Goal: Information Seeking & Learning: Learn about a topic

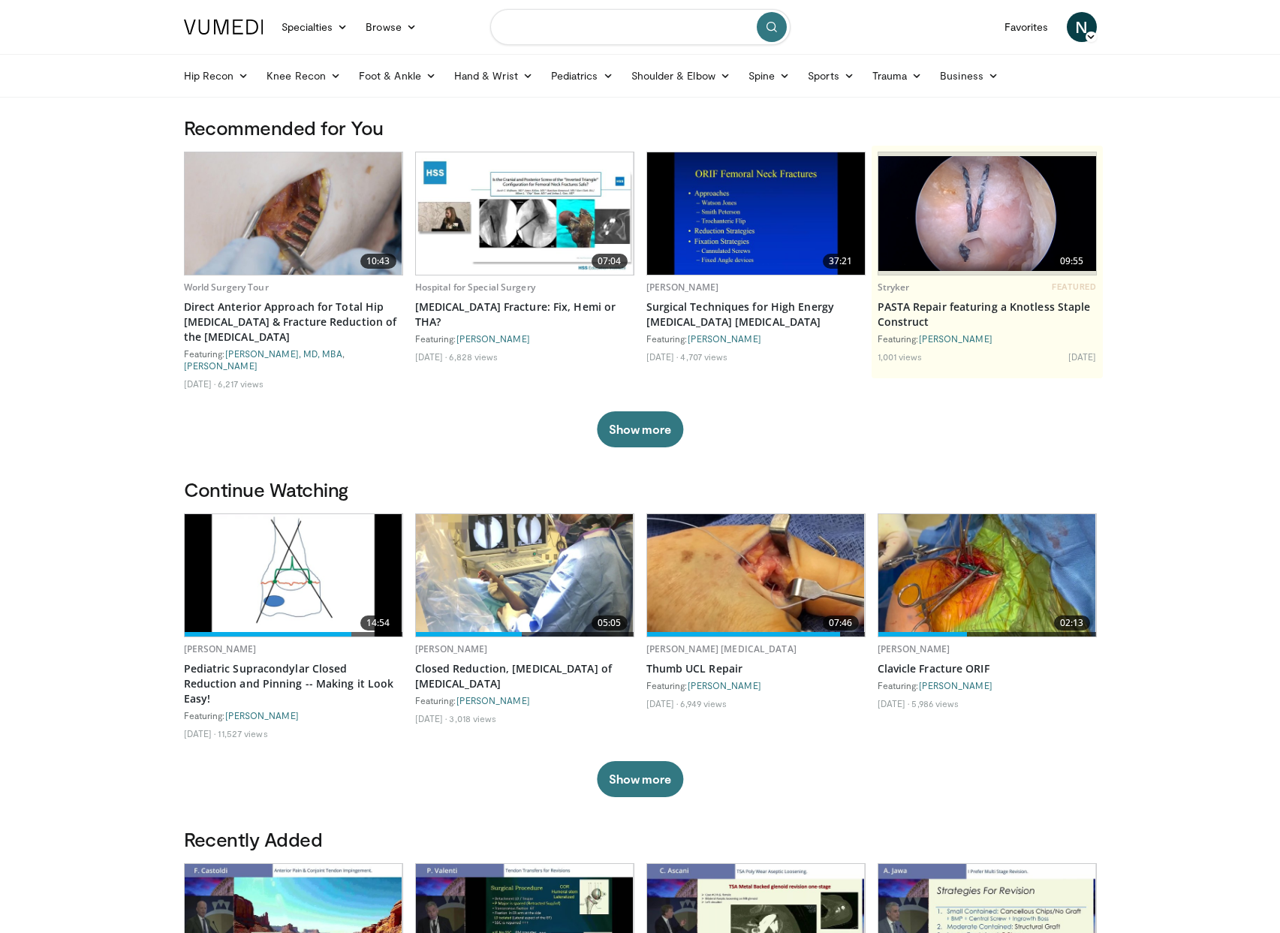
click at [554, 29] on input "Search topics, interventions" at bounding box center [640, 27] width 300 height 36
type input "**********"
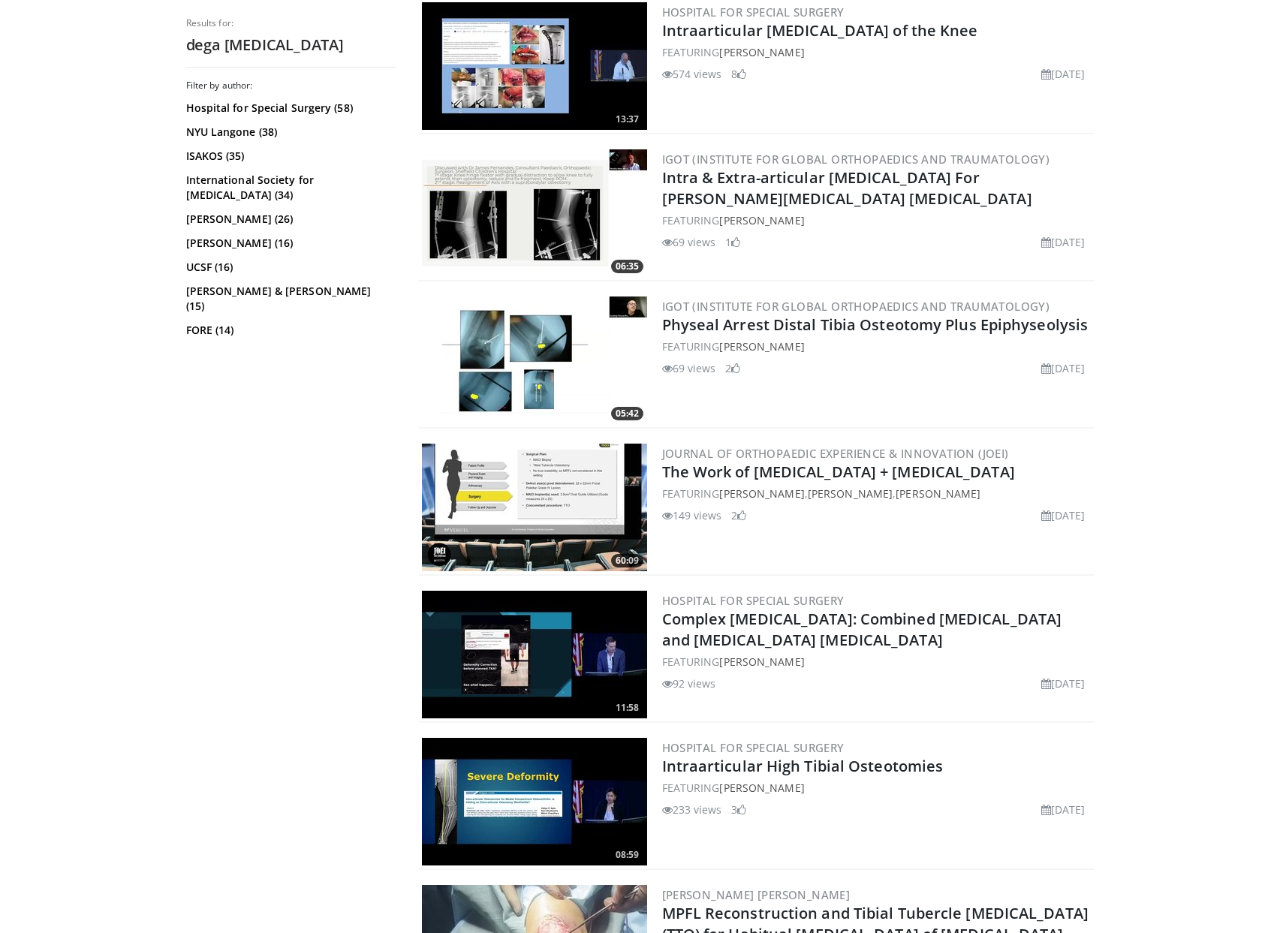
scroll to position [1622, 0]
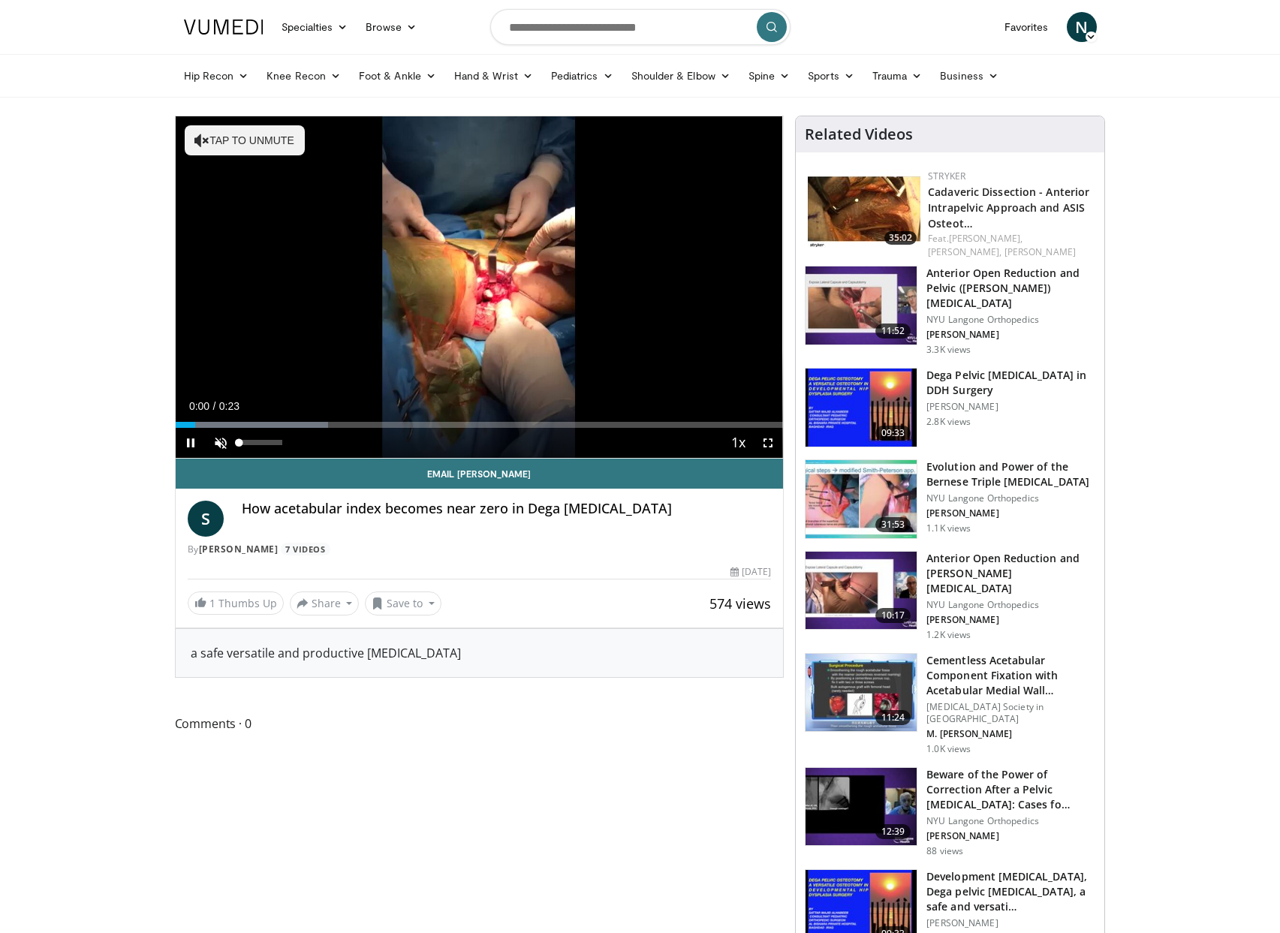
click at [222, 441] on span "Video Player" at bounding box center [221, 443] width 30 height 30
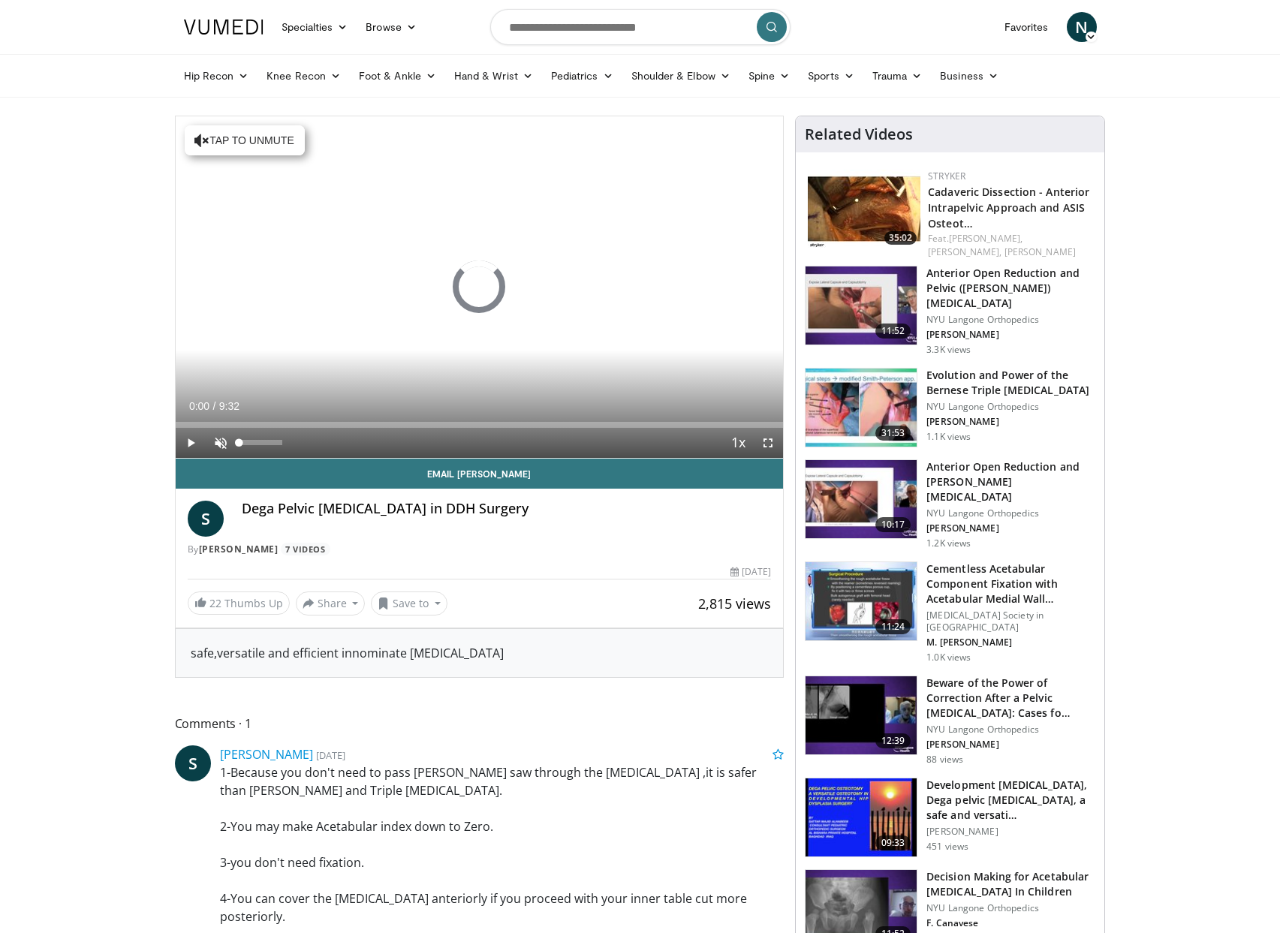
click at [226, 441] on span "Video Player" at bounding box center [221, 443] width 30 height 30
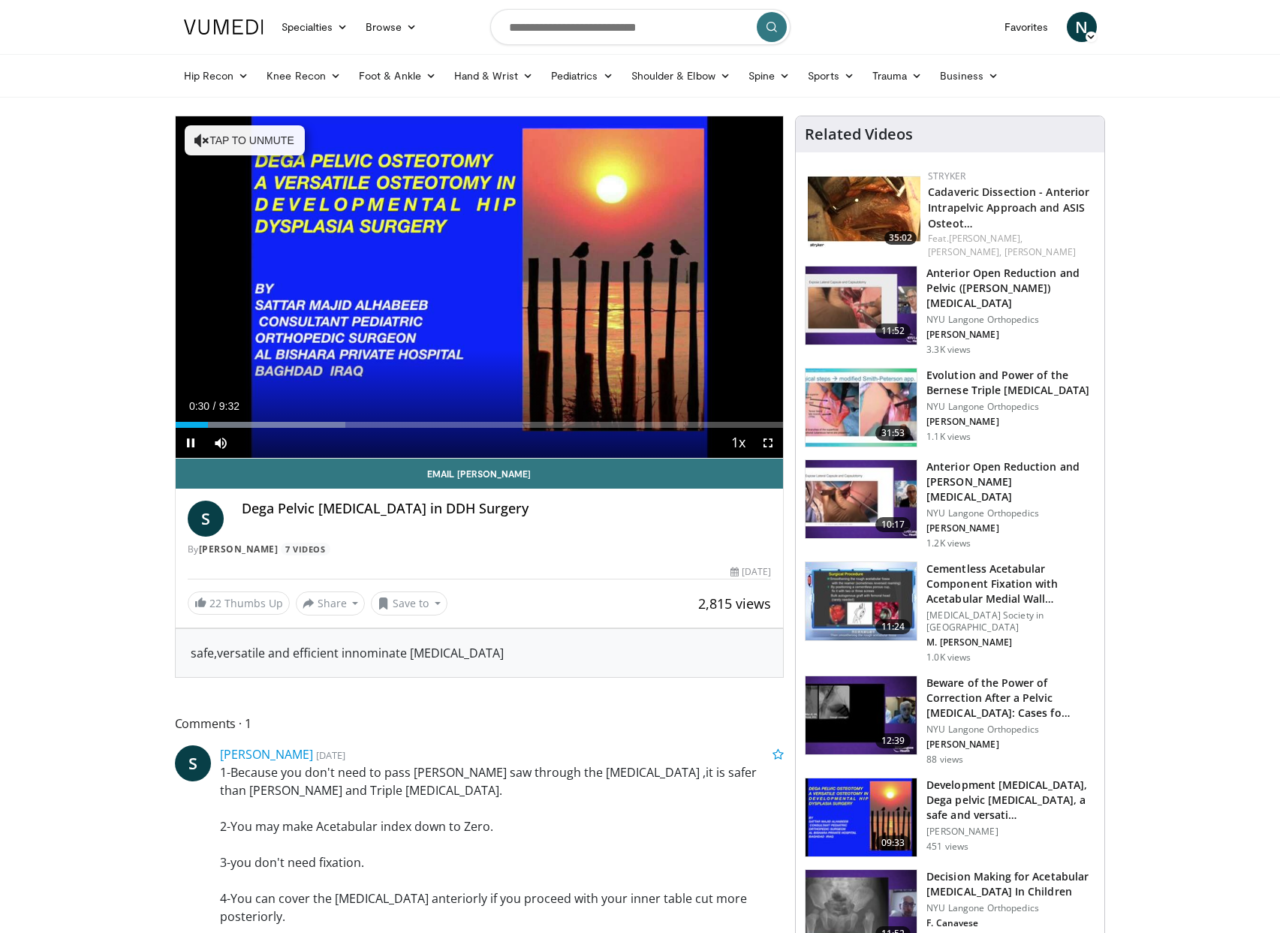
click at [188, 442] on span "Video Player" at bounding box center [191, 443] width 30 height 30
click at [225, 425] on div "Progress Bar" at bounding box center [226, 425] width 2 height 6
click at [234, 425] on div "Progress Bar" at bounding box center [235, 425] width 2 height 6
click at [247, 425] on div "Progress Bar" at bounding box center [248, 425] width 2 height 6
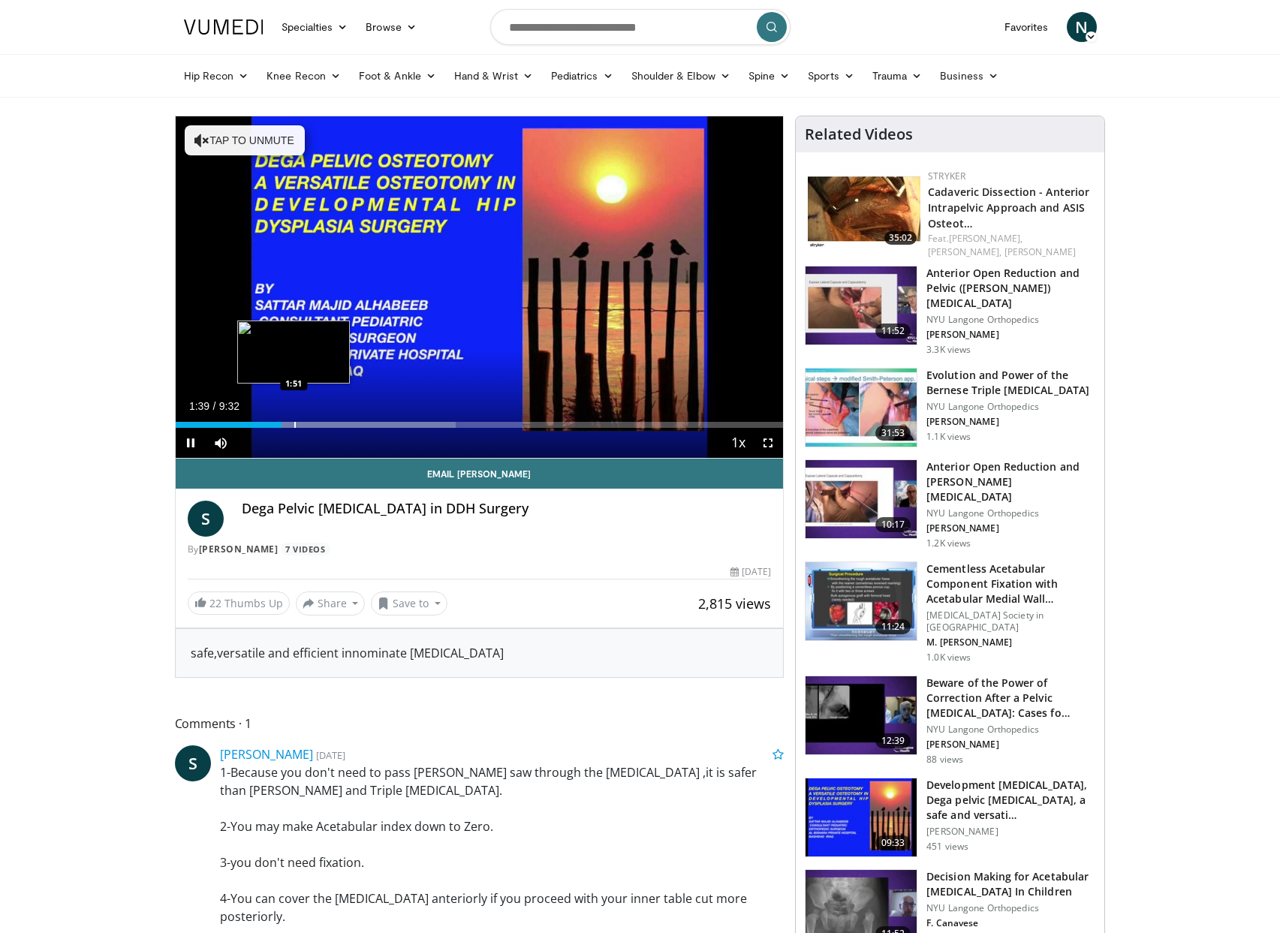
click at [294, 426] on div "Progress Bar" at bounding box center [295, 425] width 2 height 6
click at [306, 426] on div "Progress Bar" at bounding box center [307, 425] width 2 height 6
click at [344, 427] on div "Progress Bar" at bounding box center [345, 425] width 2 height 6
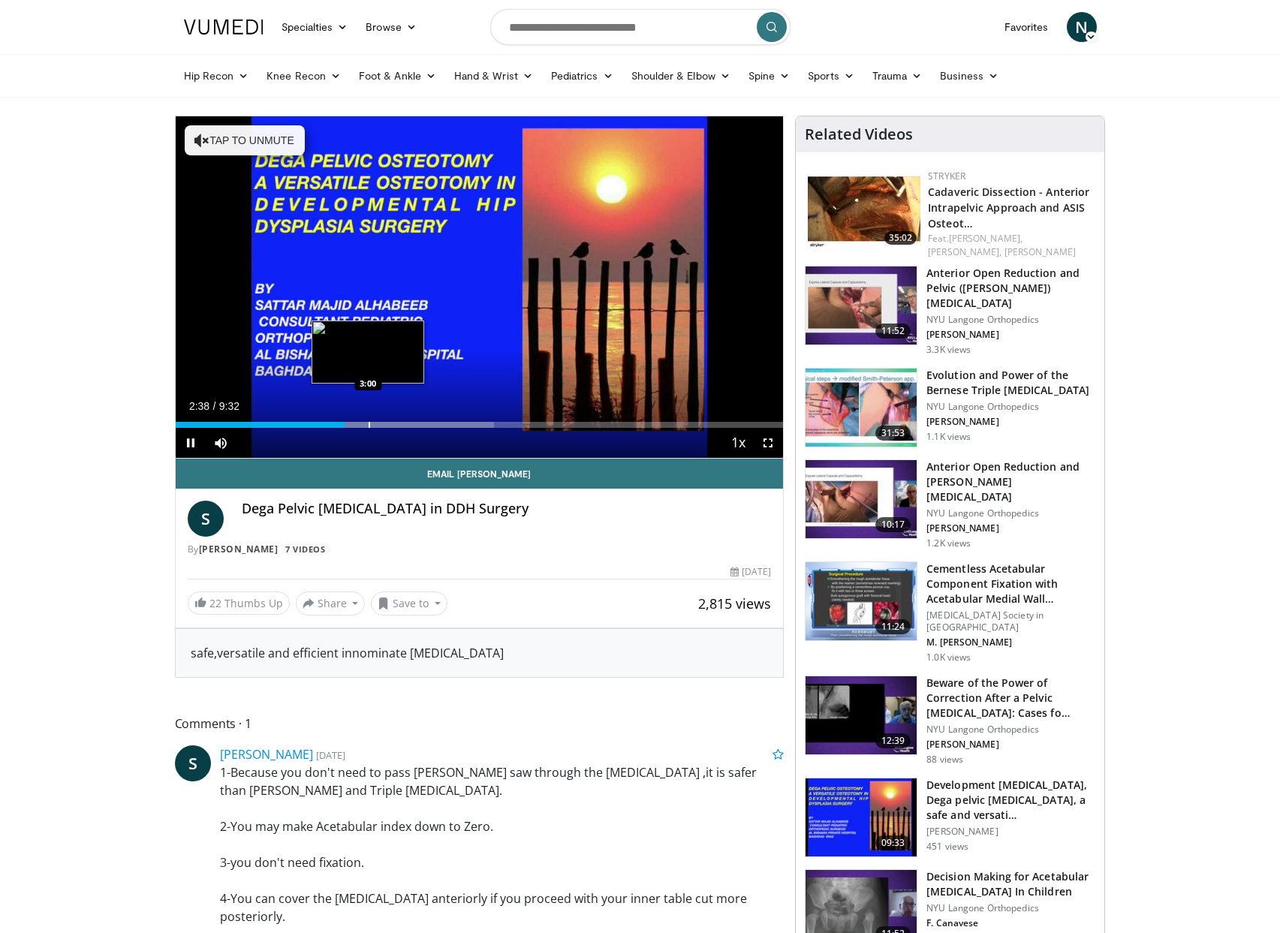
click at [369, 427] on div "Progress Bar" at bounding box center [370, 425] width 2 height 6
click at [423, 420] on div "Loaded : 54.53% 3:05 3:53" at bounding box center [480, 421] width 608 height 14
click at [396, 420] on div "Loaded : 58.41% 3:55 3:27" at bounding box center [480, 421] width 608 height 14
click at [412, 417] on div "Loaded : 61.20% 3:28 3:42" at bounding box center [480, 421] width 608 height 14
click at [424, 422] on div "Progress Bar" at bounding box center [425, 425] width 2 height 6
